Goal: Task Accomplishment & Management: Use online tool/utility

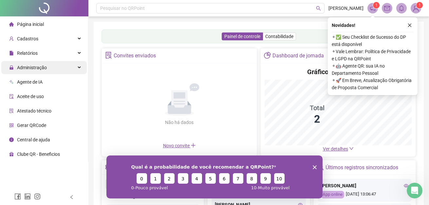
click at [33, 64] on span "Administração" at bounding box center [28, 67] width 38 height 13
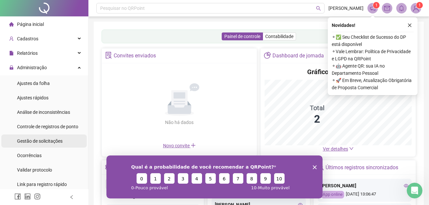
click at [29, 140] on span "Gestão de solicitações" at bounding box center [40, 140] width 46 height 5
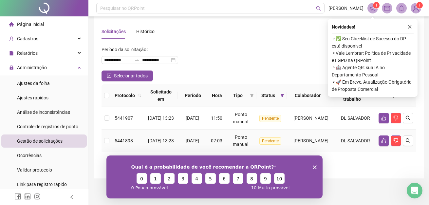
scroll to position [7, 0]
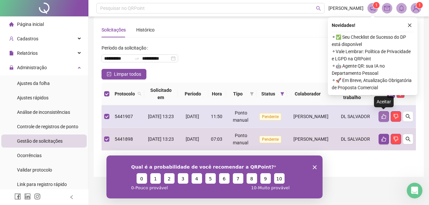
click at [382, 114] on icon "like" at bounding box center [383, 116] width 5 height 5
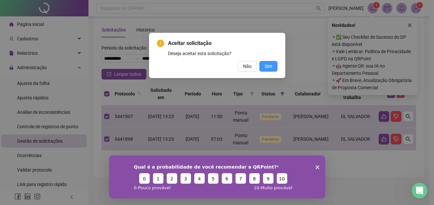
click at [269, 63] on span "Sim" at bounding box center [269, 66] width 8 height 7
click at [269, 67] on span "Sim" at bounding box center [269, 66] width 8 height 7
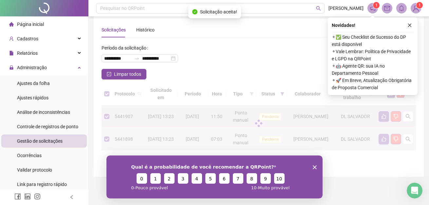
scroll to position [0, 0]
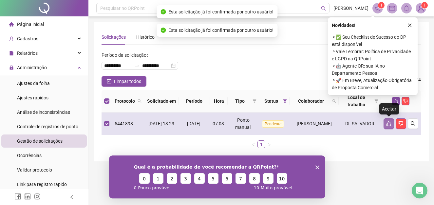
click at [389, 122] on icon "like" at bounding box center [388, 123] width 5 height 5
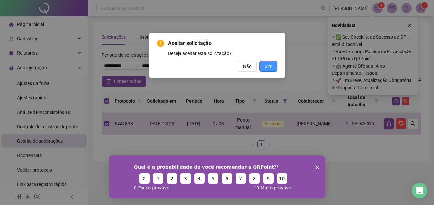
click at [269, 70] on button "Sim" at bounding box center [268, 66] width 18 height 10
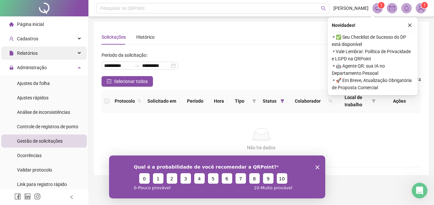
click at [35, 54] on span "Relatórios" at bounding box center [27, 52] width 21 height 5
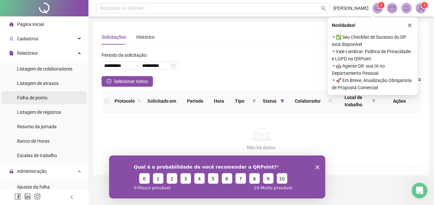
click at [33, 99] on span "Folha de ponto" at bounding box center [32, 97] width 30 height 5
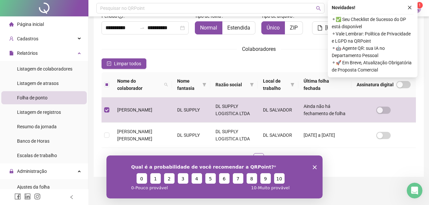
scroll to position [32, 0]
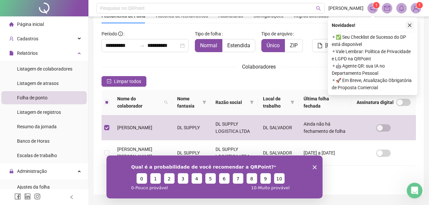
click at [408, 24] on icon "close" at bounding box center [409, 25] width 5 height 5
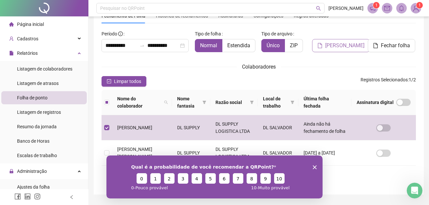
click at [349, 46] on span "Gerar espelho" at bounding box center [344, 46] width 39 height 8
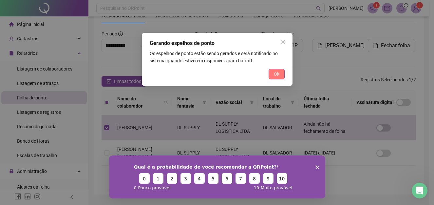
click at [269, 69] on div "Gerando espelhos de ponto Os espelhos de ponto estão sendo gerados e será notif…" at bounding box center [217, 59] width 151 height 53
click at [272, 73] on button "Ok" at bounding box center [277, 74] width 16 height 10
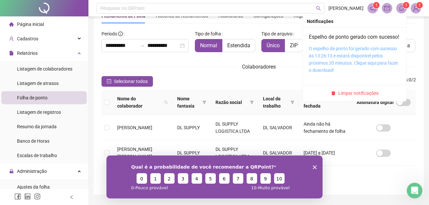
click at [355, 53] on link "O espelho de ponto foi gerado com sucesso às 13:26:13 e estará disponível pelos…" at bounding box center [353, 59] width 89 height 27
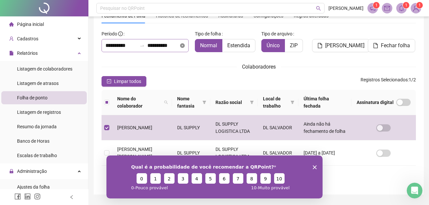
click at [184, 46] on icon "close-circle" at bounding box center [182, 45] width 5 height 5
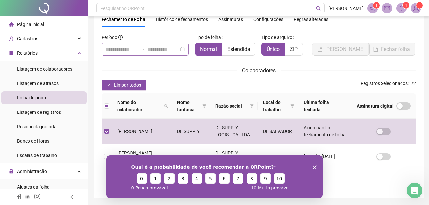
scroll to position [17, 0]
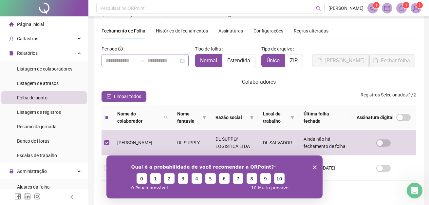
click at [184, 57] on div at bounding box center [145, 60] width 87 height 13
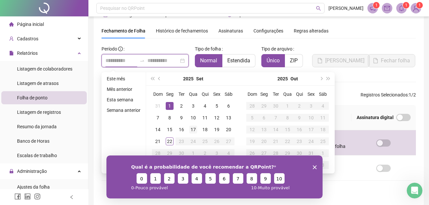
type input "**********"
click at [169, 141] on div "22" at bounding box center [170, 141] width 8 height 8
type input "**********"
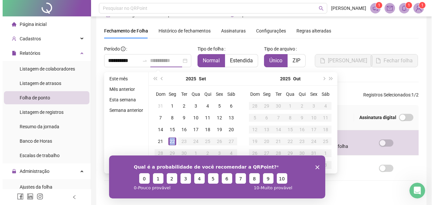
scroll to position [32, 0]
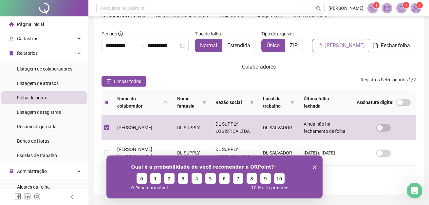
click at [343, 44] on span "Gerar espelho" at bounding box center [344, 46] width 39 height 8
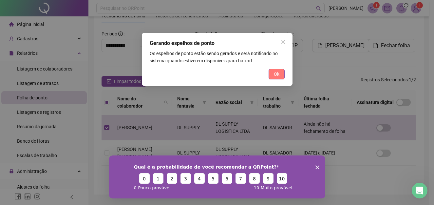
click at [276, 77] on span "Ok" at bounding box center [277, 73] width 6 height 7
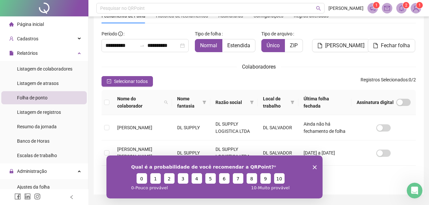
click at [405, 6] on span "2" at bounding box center [406, 5] width 2 height 5
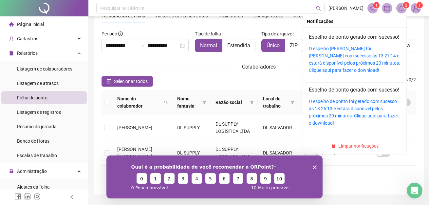
click at [342, 60] on div "O espelho de ponto foi gerado com sucesso às 13:27:14 e estará disponível pelos…" at bounding box center [355, 59] width 92 height 29
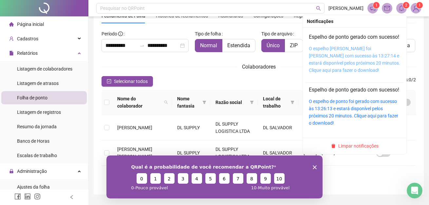
click at [342, 64] on link "O espelho de ponto foi gerado com sucesso às 13:27:14 e estará disponível pelos…" at bounding box center [354, 59] width 91 height 27
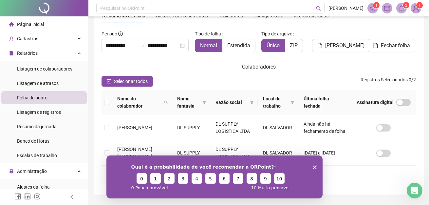
click at [417, 11] on img at bounding box center [416, 8] width 10 height 10
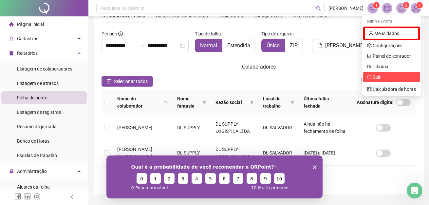
click at [376, 78] on span "Sair" at bounding box center [377, 76] width 8 height 5
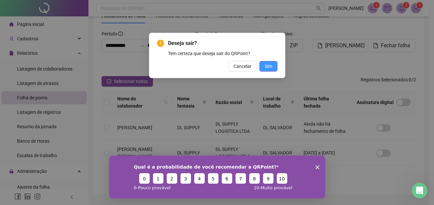
click at [276, 69] on button "Sim" at bounding box center [268, 66] width 18 height 10
